Goal: Task Accomplishment & Management: Manage account settings

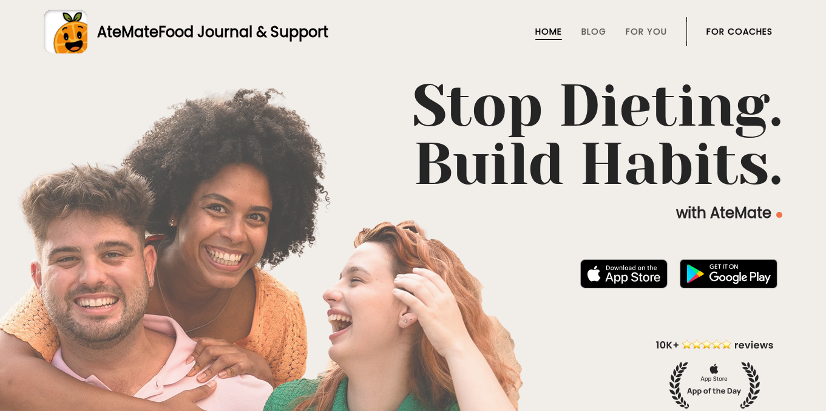
click at [741, 33] on link "For Coaches" at bounding box center [739, 32] width 66 height 10
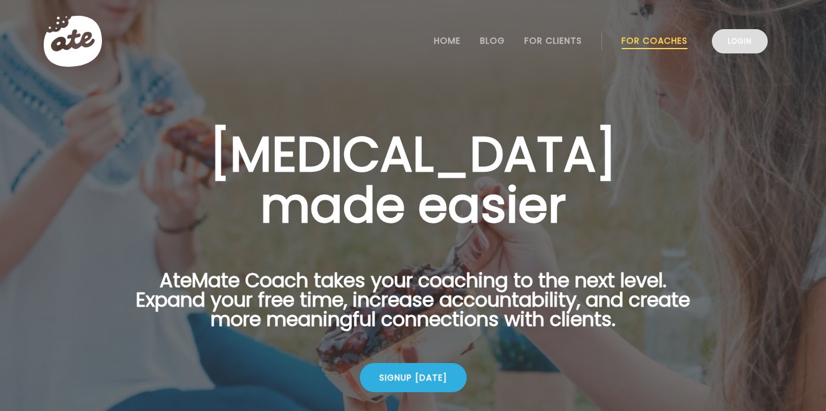
click at [744, 40] on link "Login" at bounding box center [740, 41] width 56 height 24
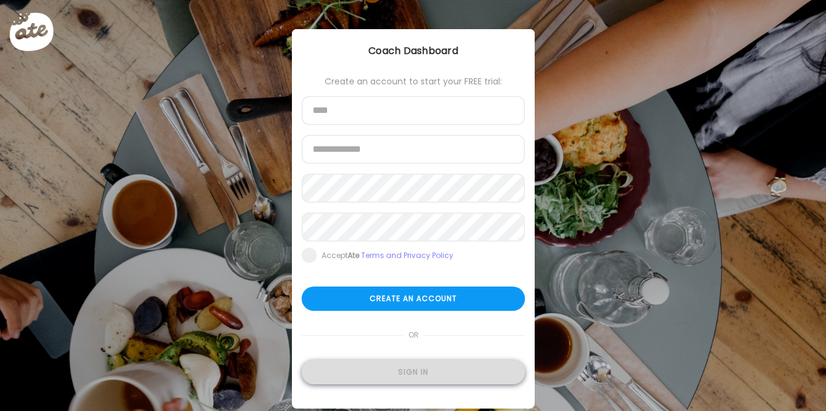
type input "**********"
click at [464, 375] on div "Sign in" at bounding box center [413, 372] width 223 height 24
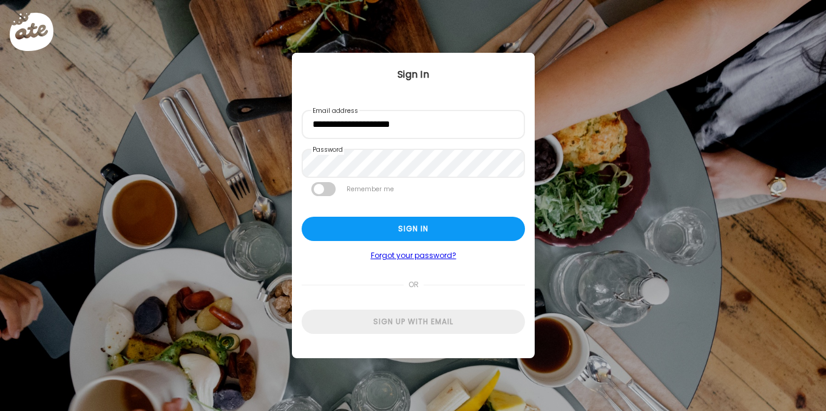
click at [409, 373] on div "Ate Coach Dashboard Wahoo! It’s official Take a moment to set up your Coach Pro…" at bounding box center [413, 205] width 826 height 411
click at [457, 231] on div "Sign in" at bounding box center [413, 229] width 223 height 24
type input "**********"
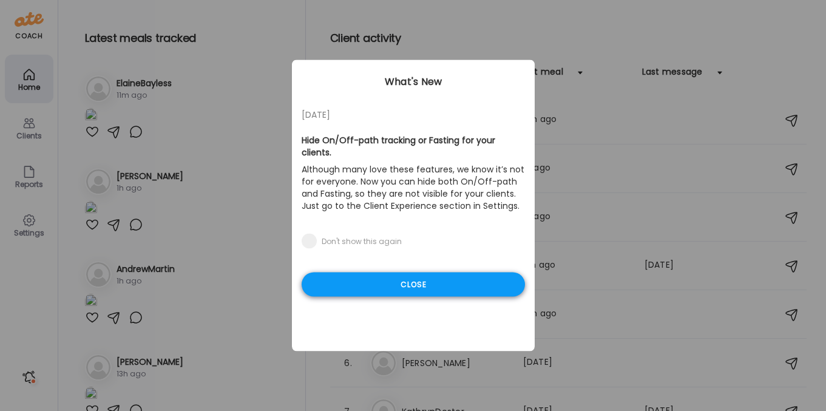
click at [412, 272] on div "Close" at bounding box center [413, 284] width 223 height 24
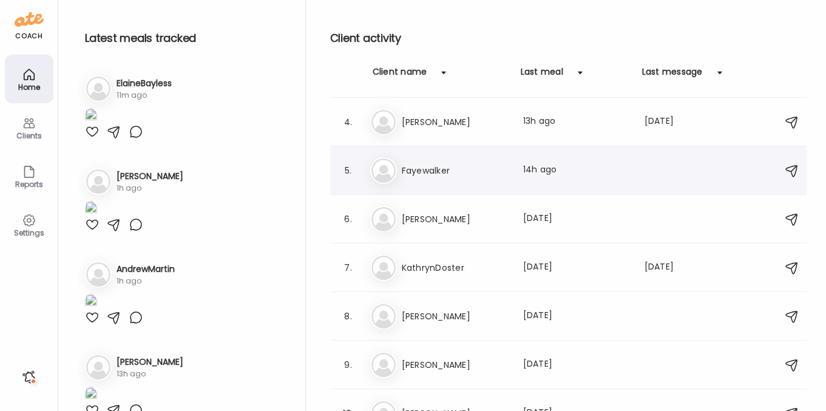
scroll to position [271, 0]
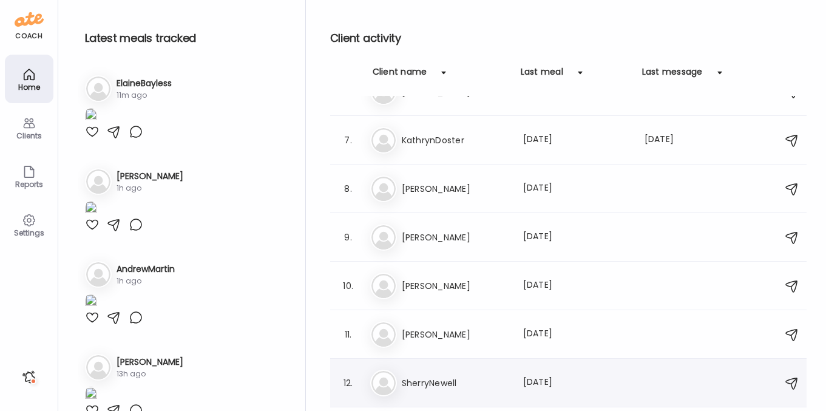
click at [427, 388] on h3 "SherryNewell" at bounding box center [455, 383] width 107 height 15
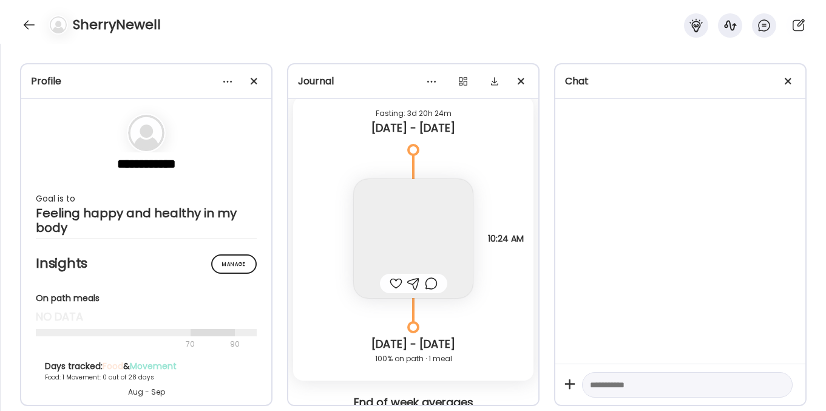
scroll to position [7842, 0]
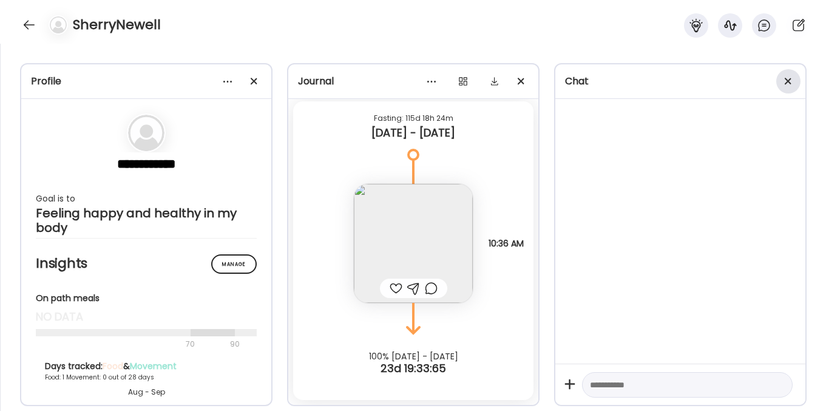
click at [790, 78] on span at bounding box center [788, 81] width 7 height 7
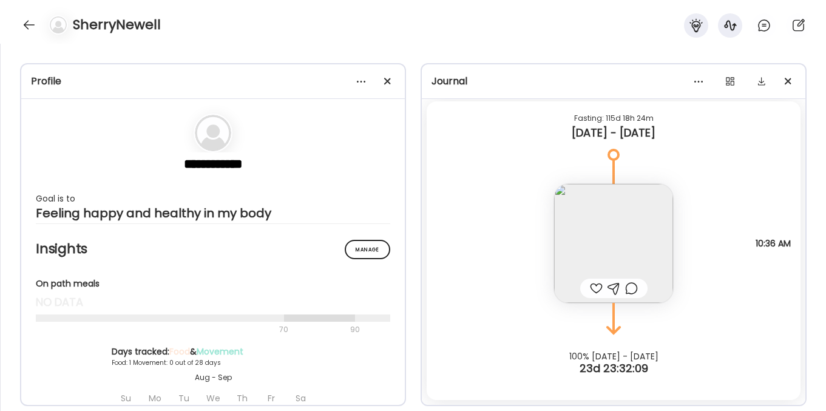
click at [630, 222] on img at bounding box center [613, 243] width 119 height 119
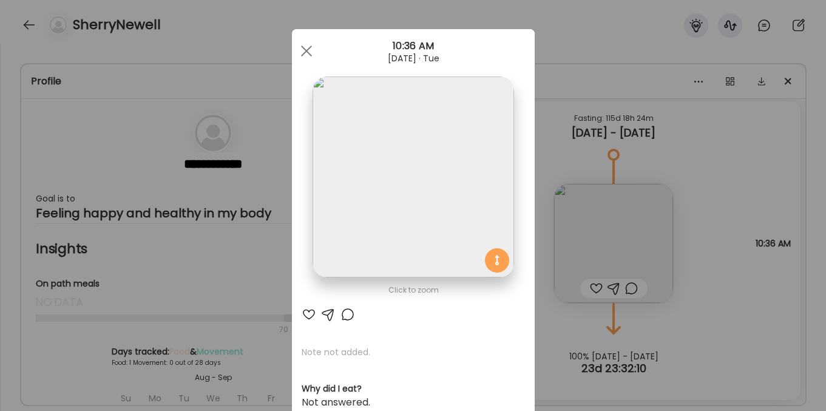
click at [450, 181] on img at bounding box center [413, 176] width 201 height 201
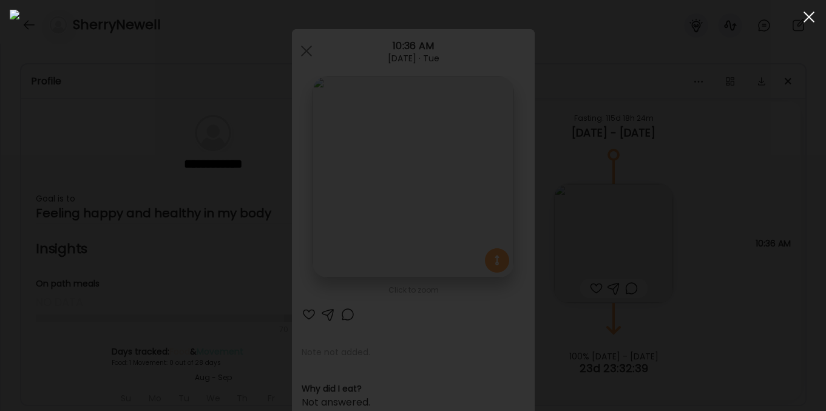
click at [811, 15] on span at bounding box center [808, 17] width 11 height 11
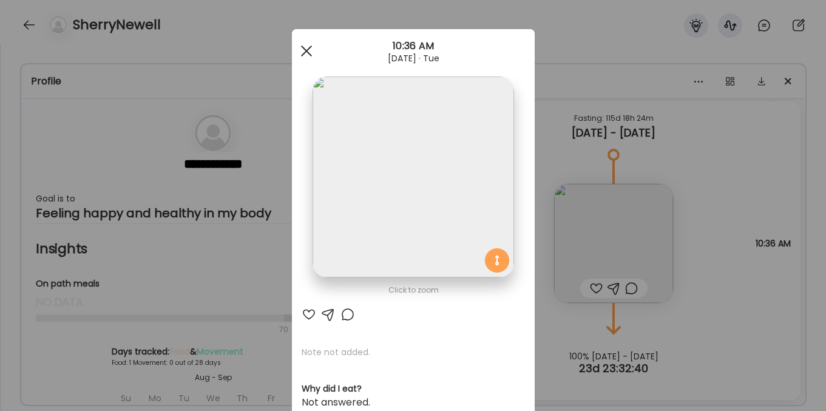
click at [307, 49] on span at bounding box center [305, 51] width 11 height 11
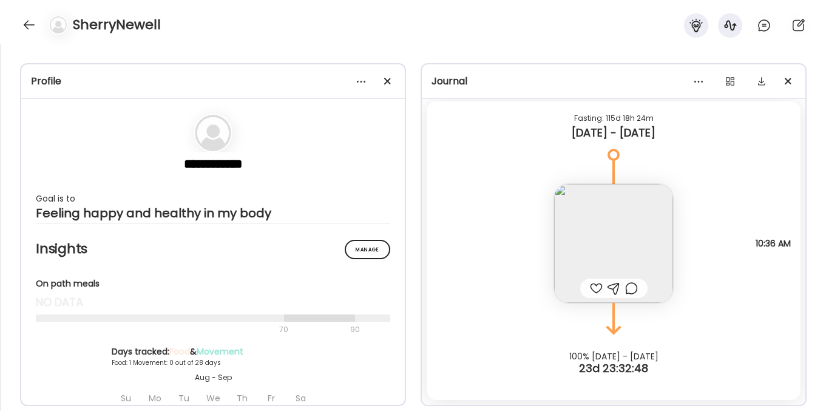
click at [609, 240] on img at bounding box center [613, 243] width 119 height 119
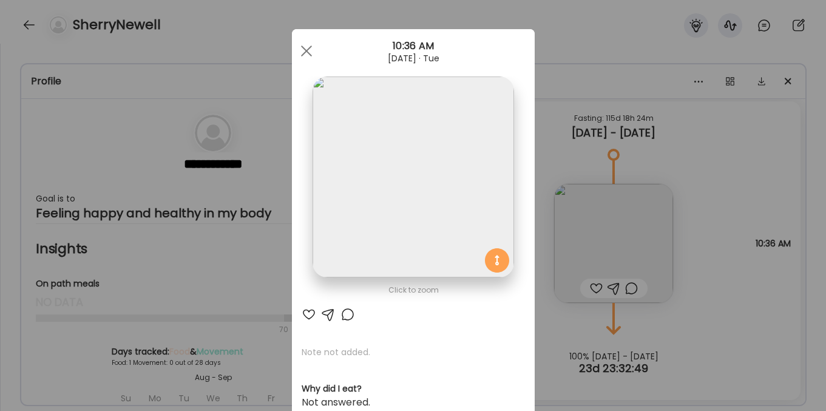
click at [445, 192] on img at bounding box center [413, 176] width 201 height 201
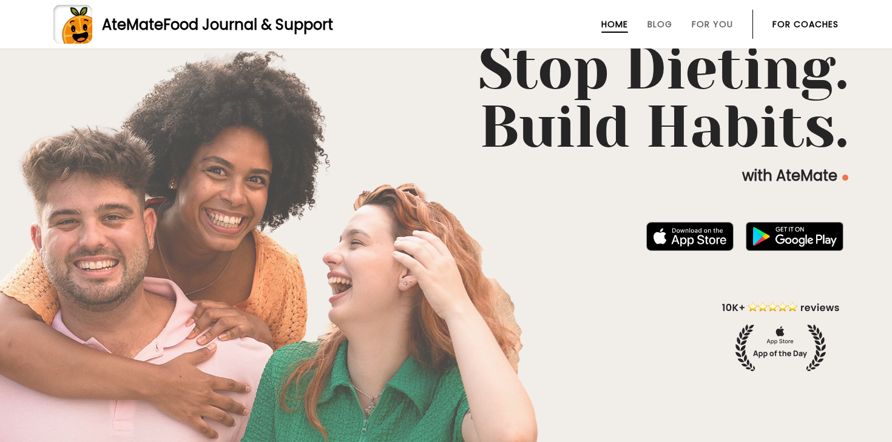
scroll to position [292, 0]
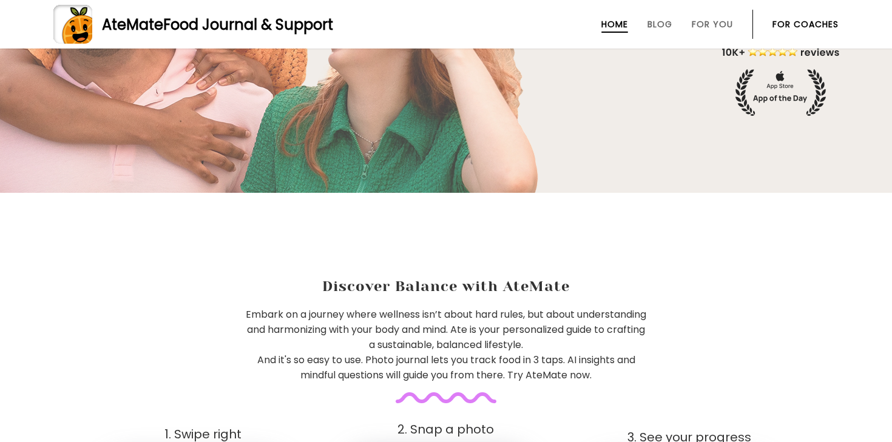
click at [794, 30] on li "For Coaches" at bounding box center [805, 24] width 66 height 29
click at [794, 20] on link "For Coaches" at bounding box center [805, 24] width 66 height 10
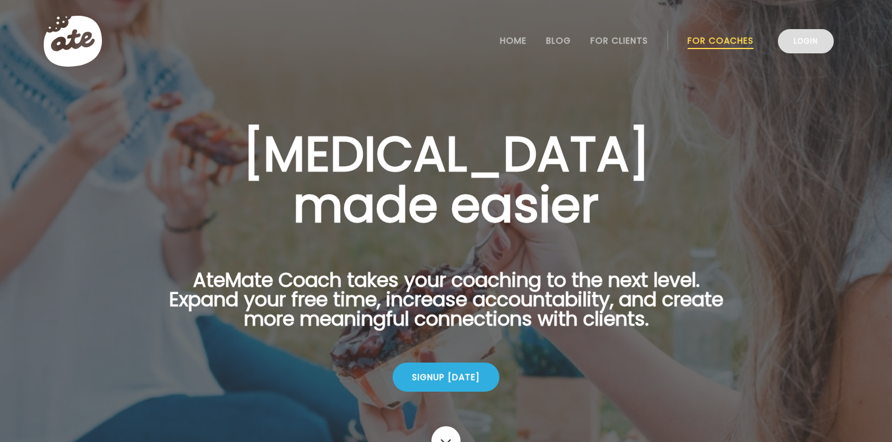
click at [809, 41] on link "Login" at bounding box center [806, 41] width 56 height 24
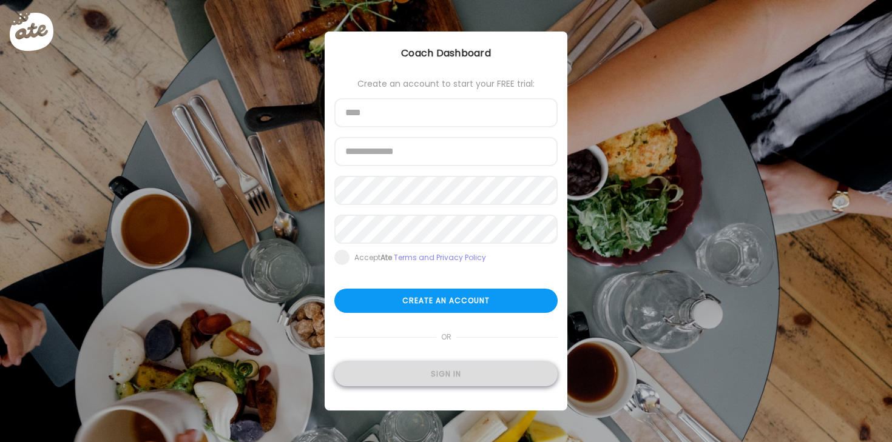
type input "**********"
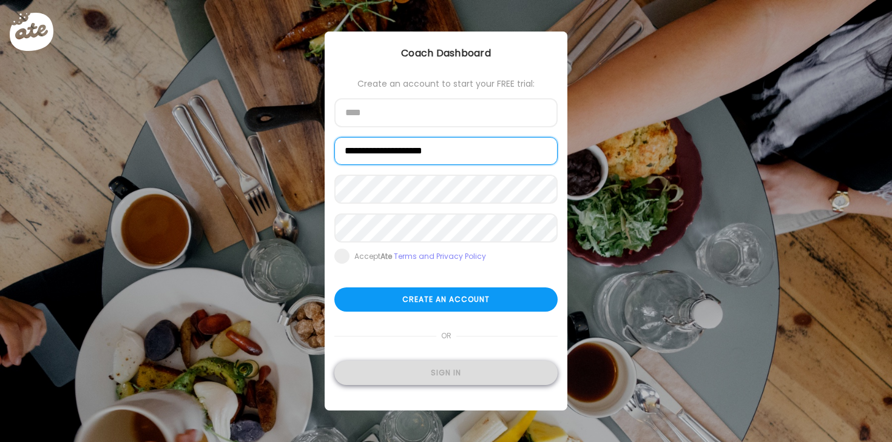
type input "**********"
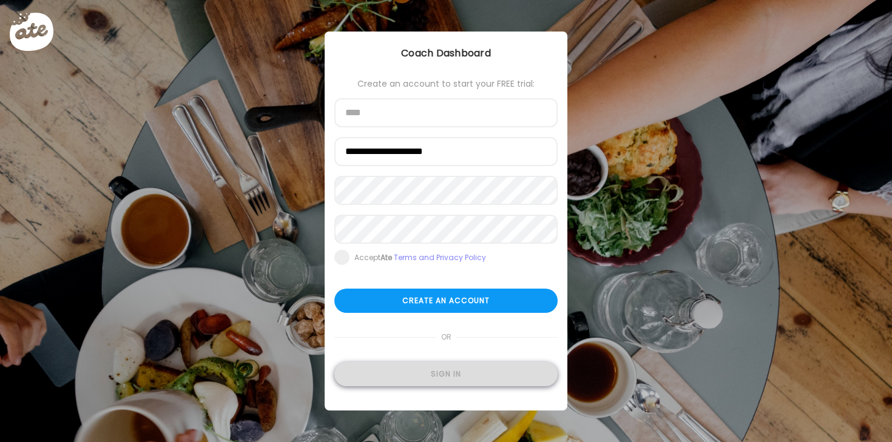
type input "**********"
click at [459, 373] on div "Sign in" at bounding box center [445, 374] width 223 height 24
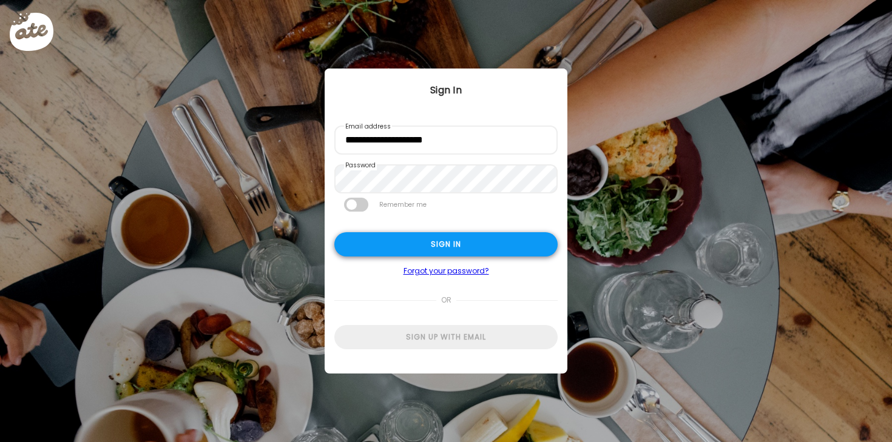
click at [461, 238] on div "Sign in" at bounding box center [445, 244] width 223 height 24
type input "**********"
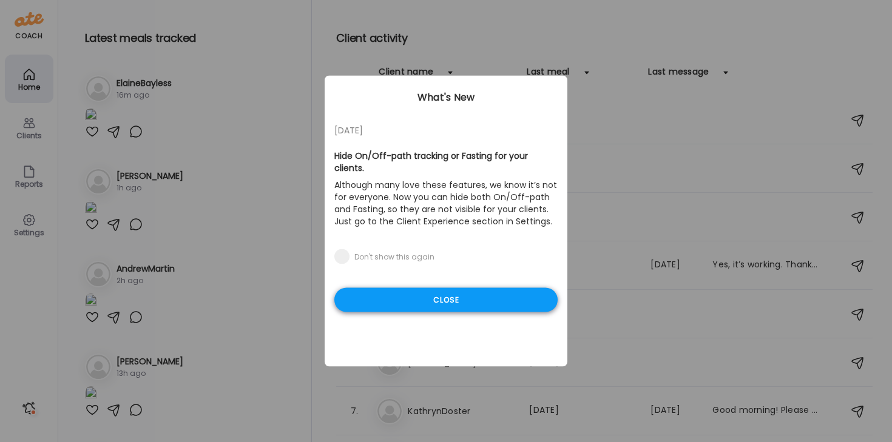
click at [440, 292] on div "Close" at bounding box center [445, 300] width 223 height 24
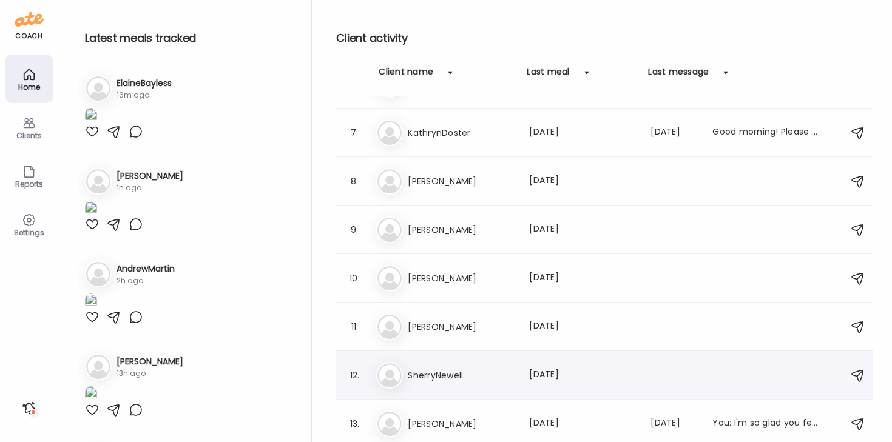
scroll to position [284, 0]
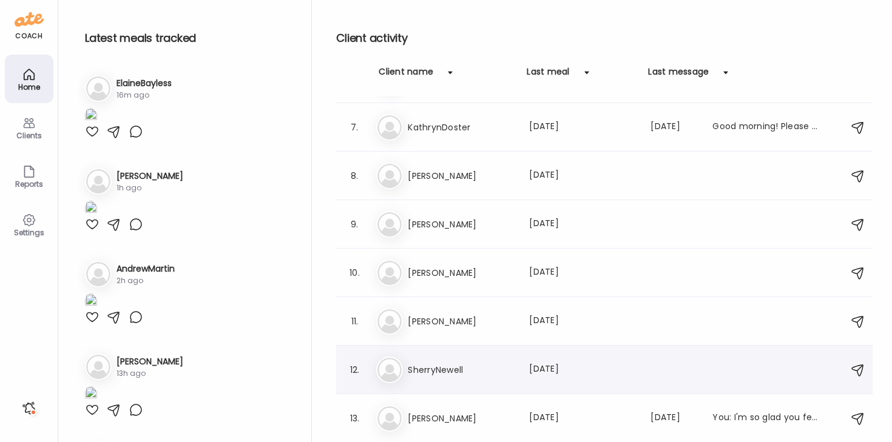
click at [434, 365] on h3 "SherryNewell" at bounding box center [461, 370] width 107 height 15
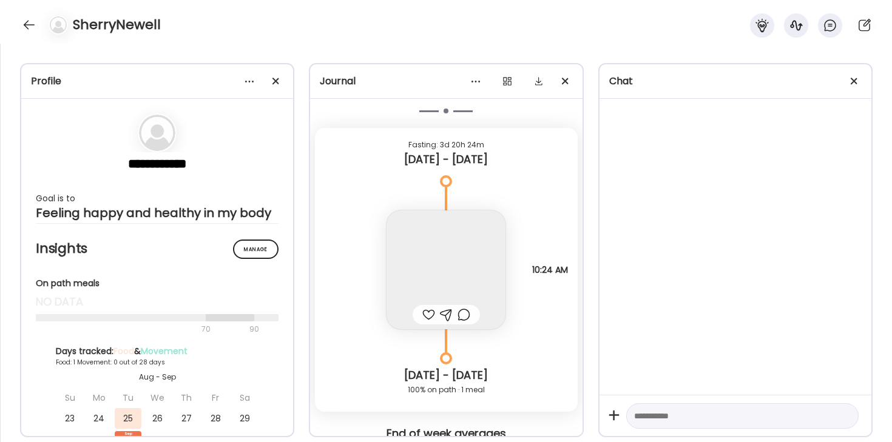
scroll to position [7811, 0]
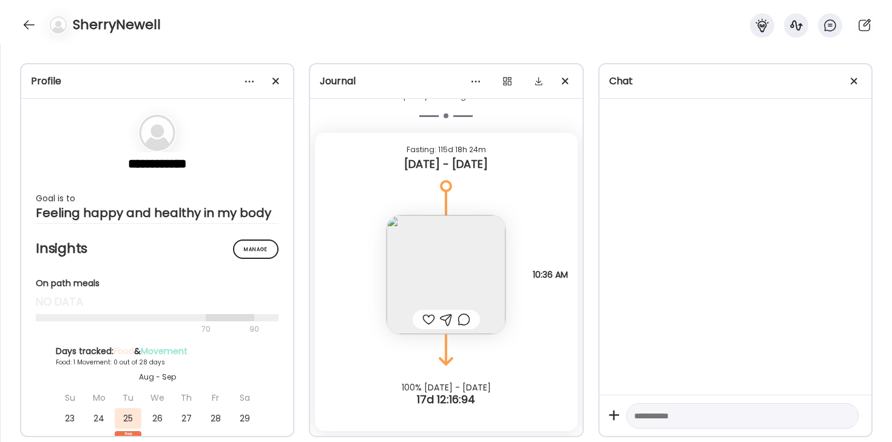
click at [453, 286] on img at bounding box center [446, 274] width 119 height 119
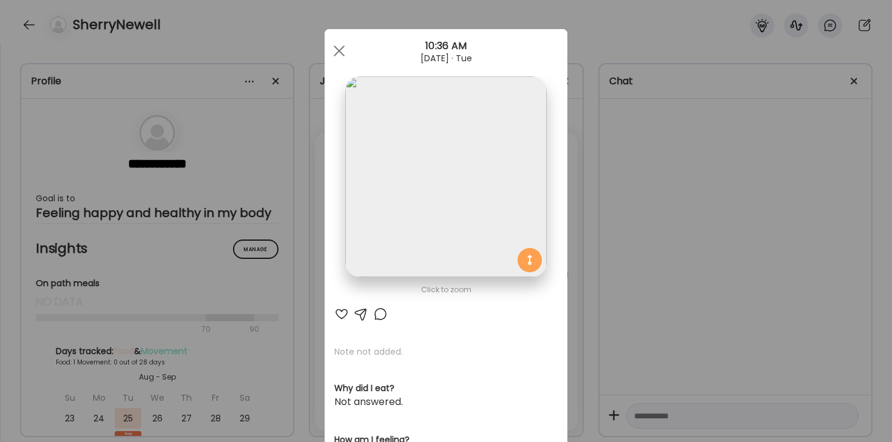
click at [480, 173] on img at bounding box center [445, 176] width 201 height 201
